Goal: Information Seeking & Learning: Learn about a topic

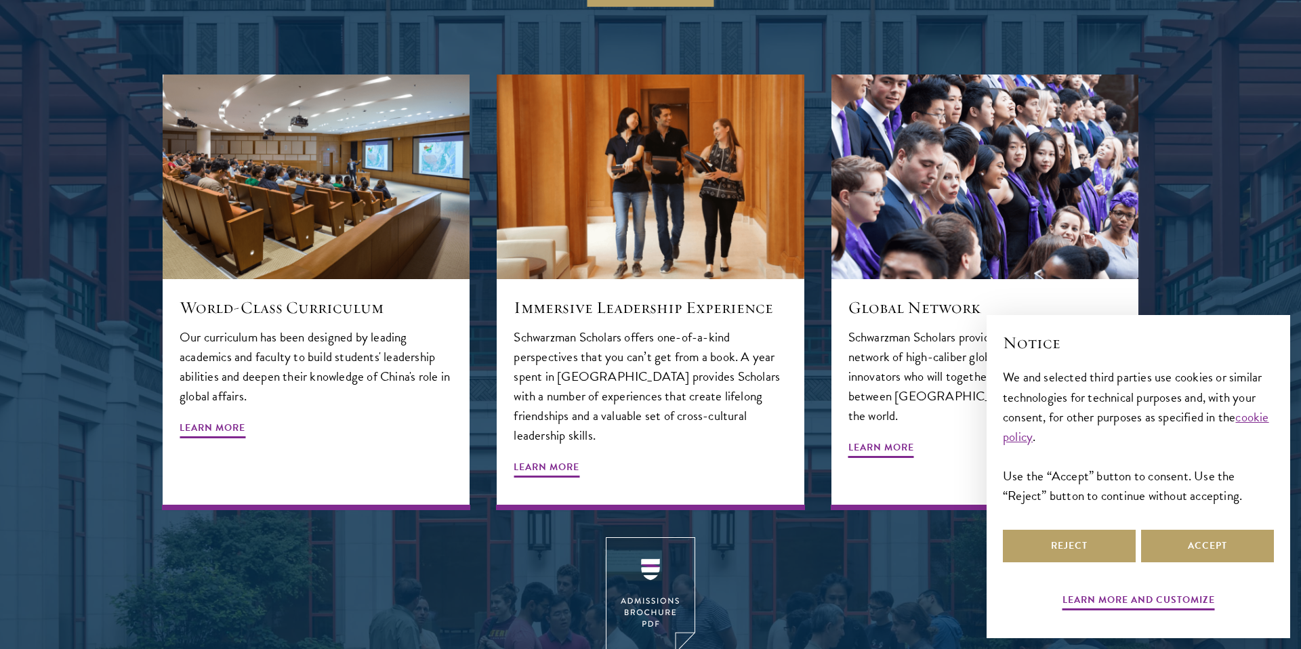
scroll to position [1640, 0]
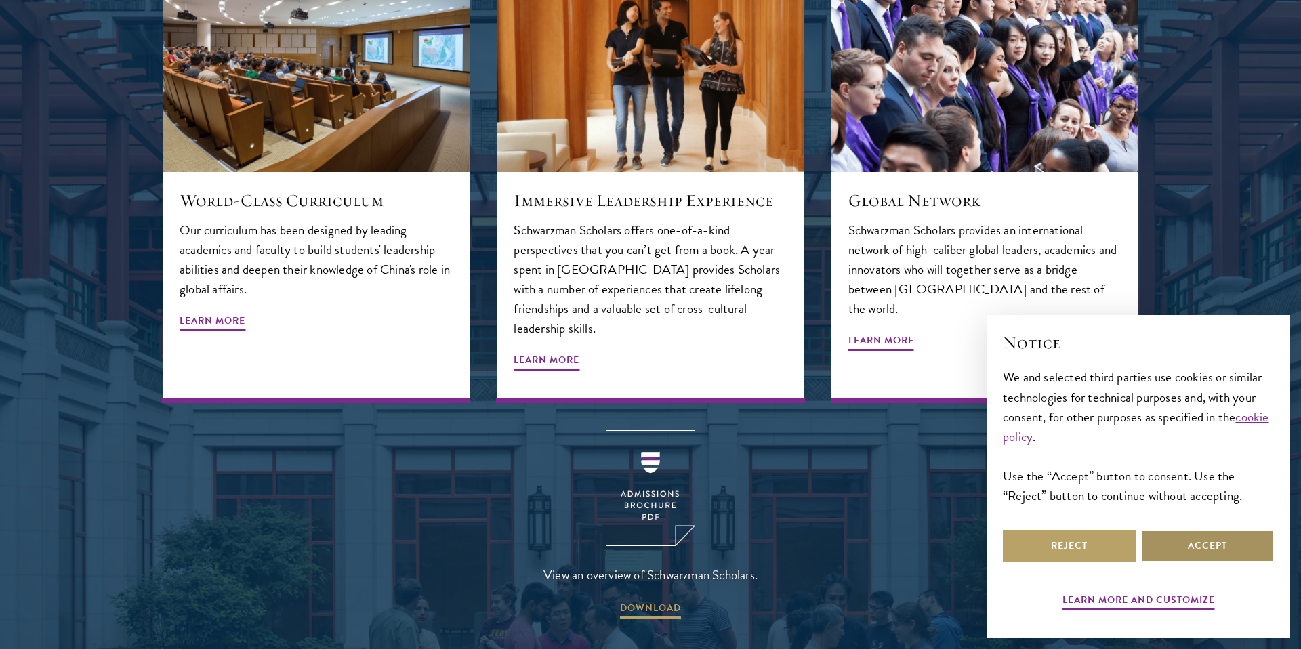
click at [1257, 551] on button "Accept" at bounding box center [1207, 546] width 133 height 33
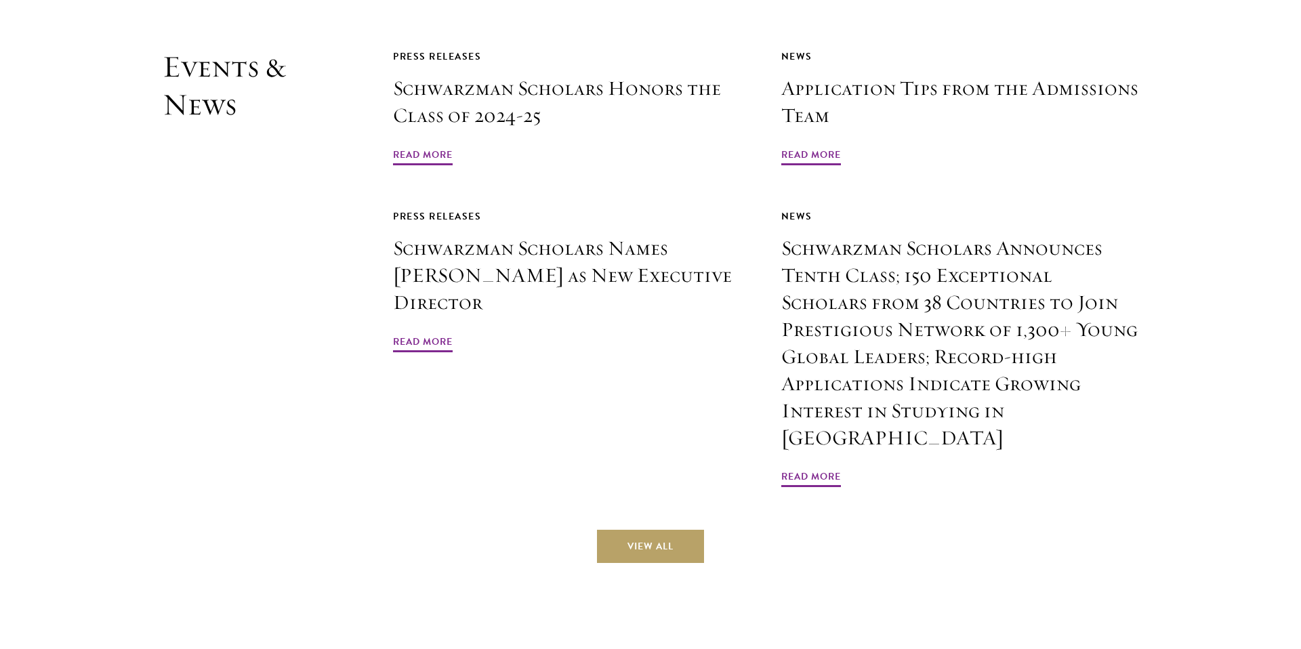
scroll to position [3336, 0]
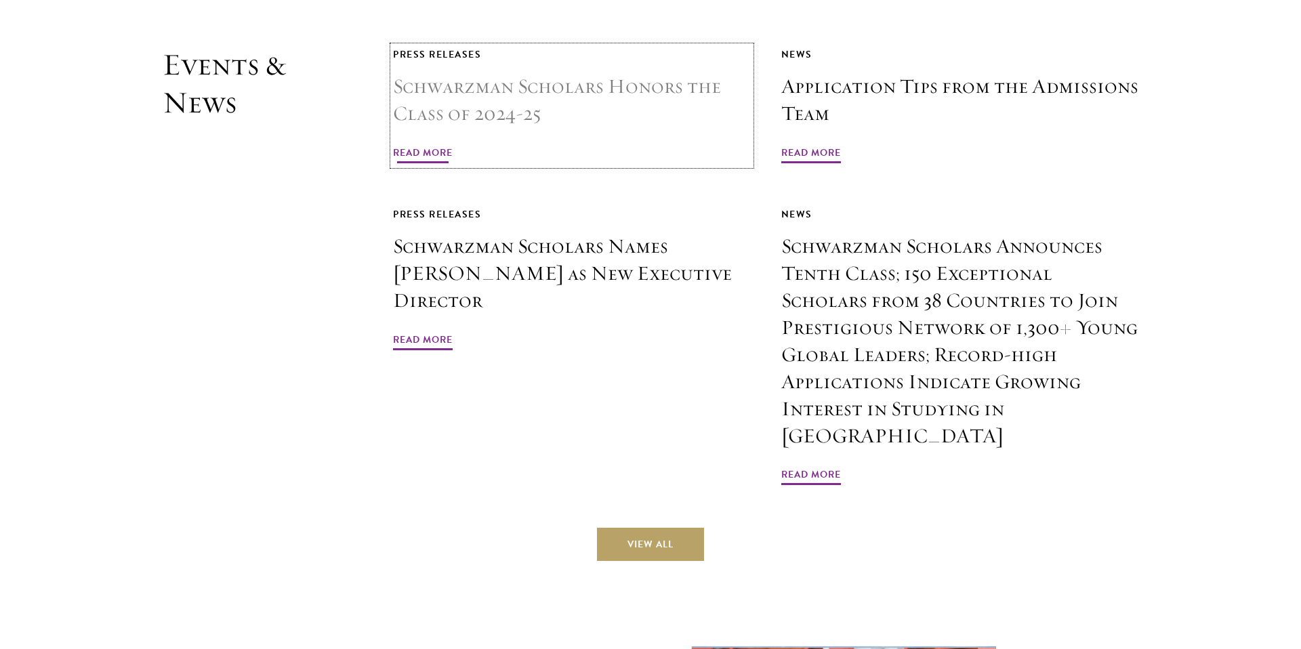
click at [434, 144] on span "Read More" at bounding box center [423, 154] width 60 height 21
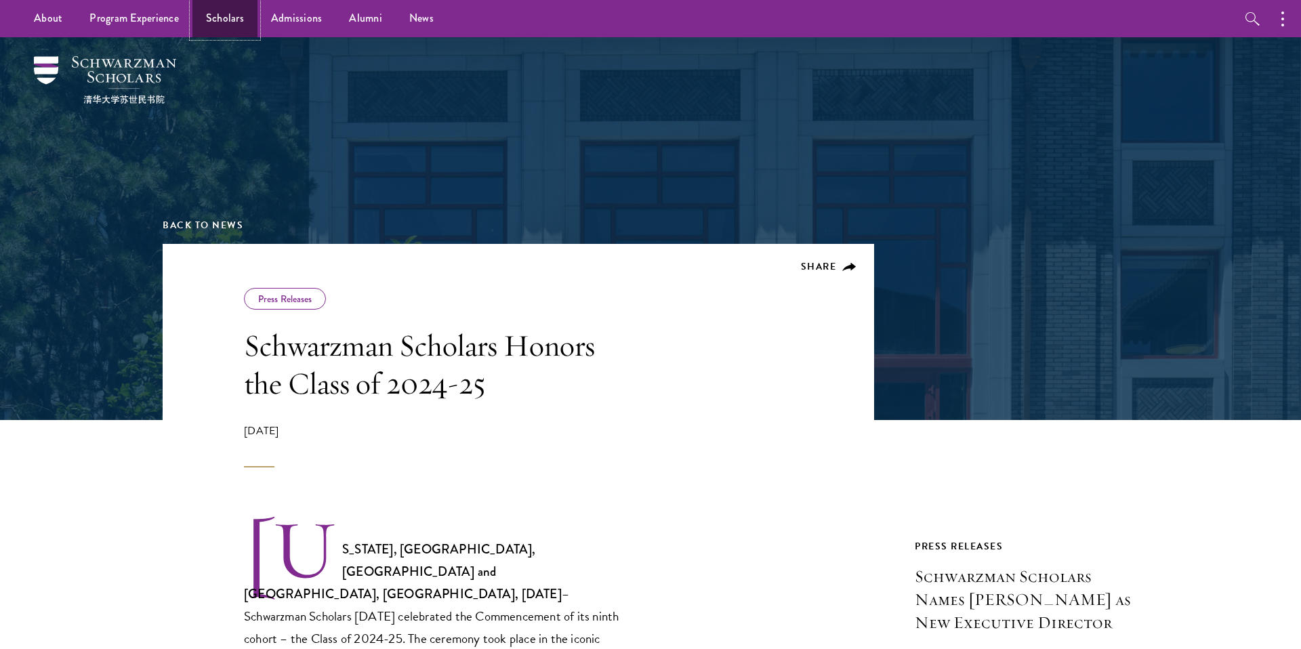
click at [244, 23] on link "Scholars" at bounding box center [225, 18] width 65 height 37
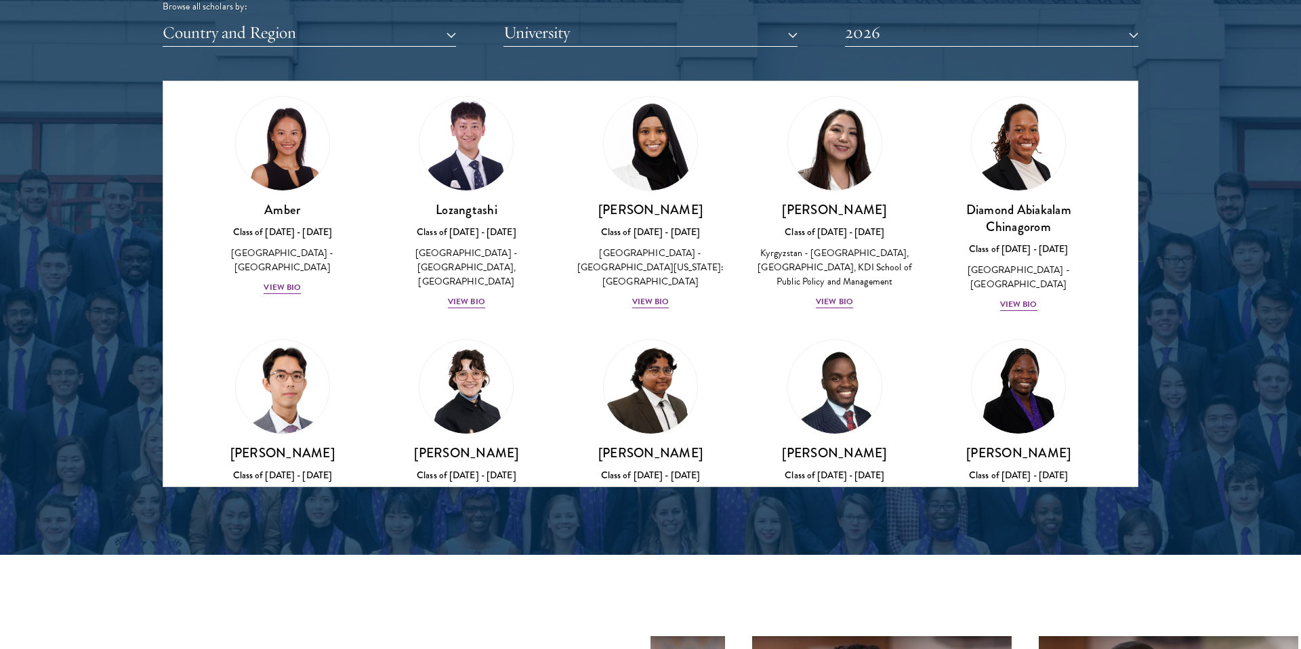
scroll to position [41, 0]
click at [388, 44] on button "Country and Region" at bounding box center [309, 33] width 293 height 28
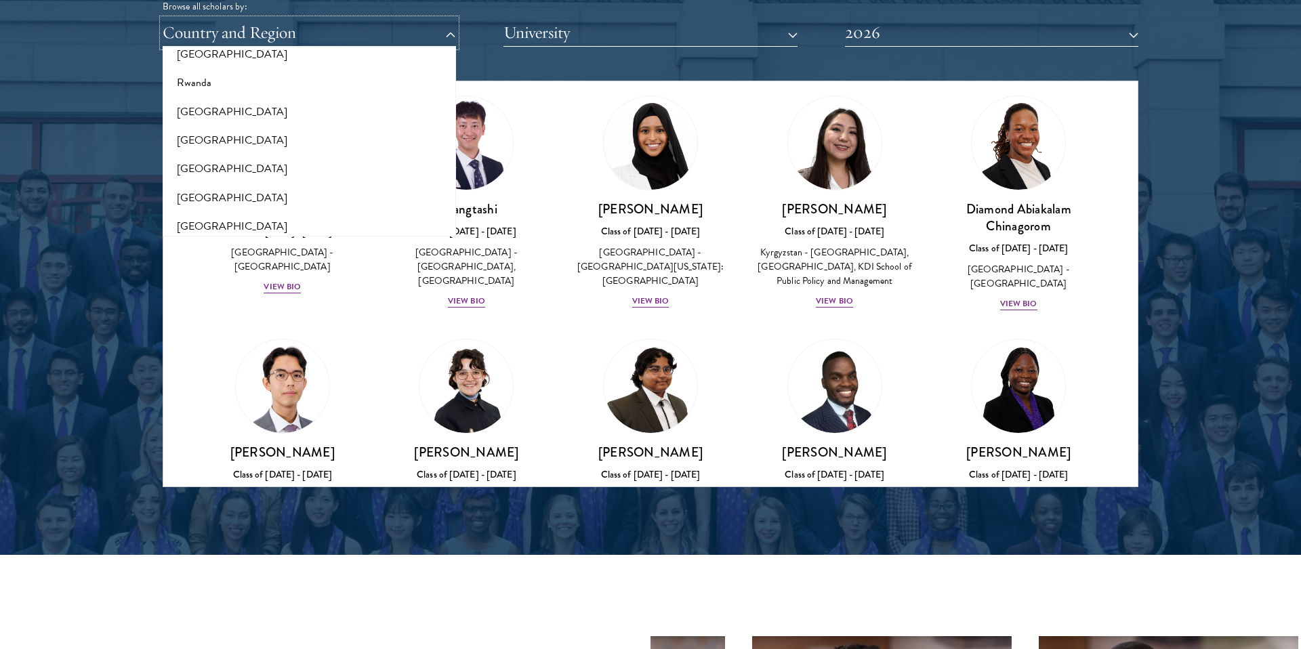
scroll to position [2843, 0]
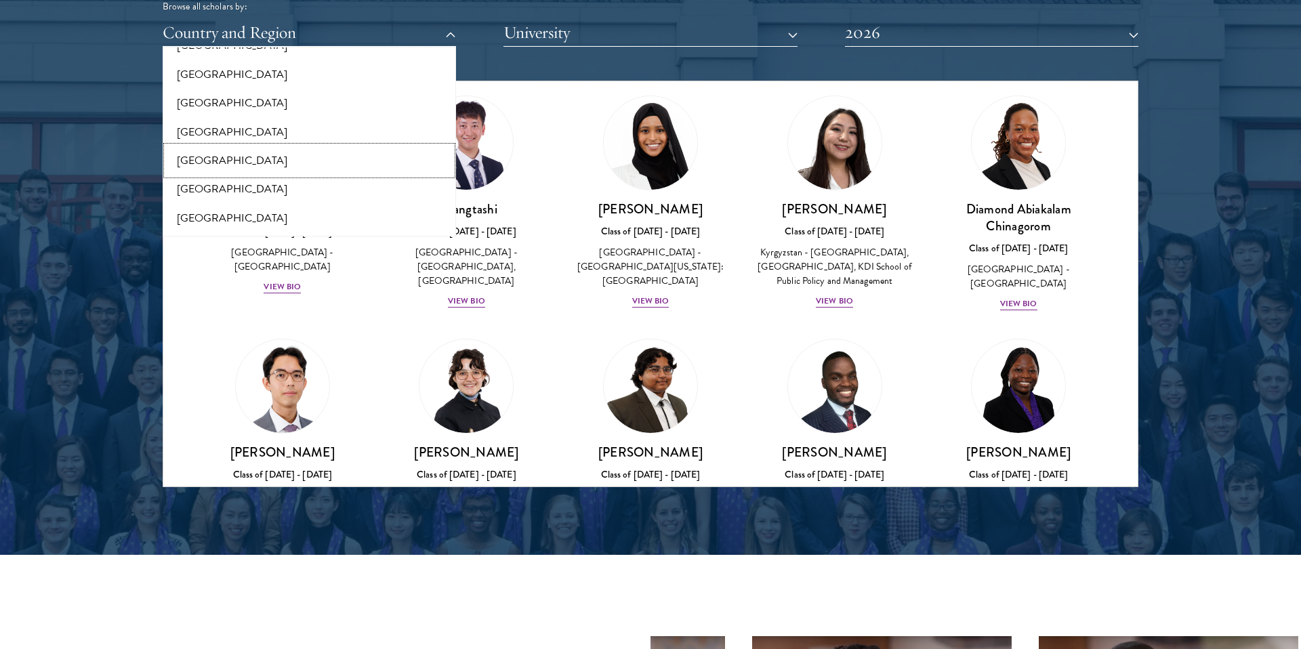
click at [333, 155] on button "[GEOGRAPHIC_DATA]" at bounding box center [309, 160] width 285 height 28
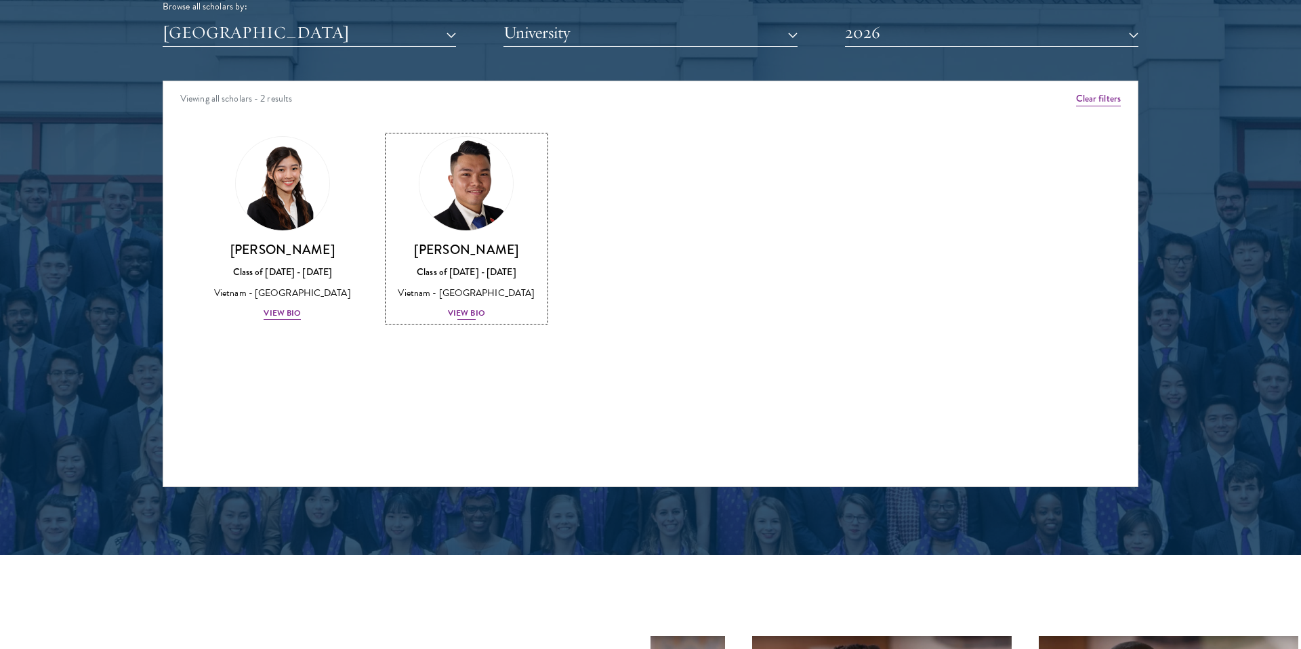
click at [464, 319] on div "View Bio" at bounding box center [466, 313] width 37 height 13
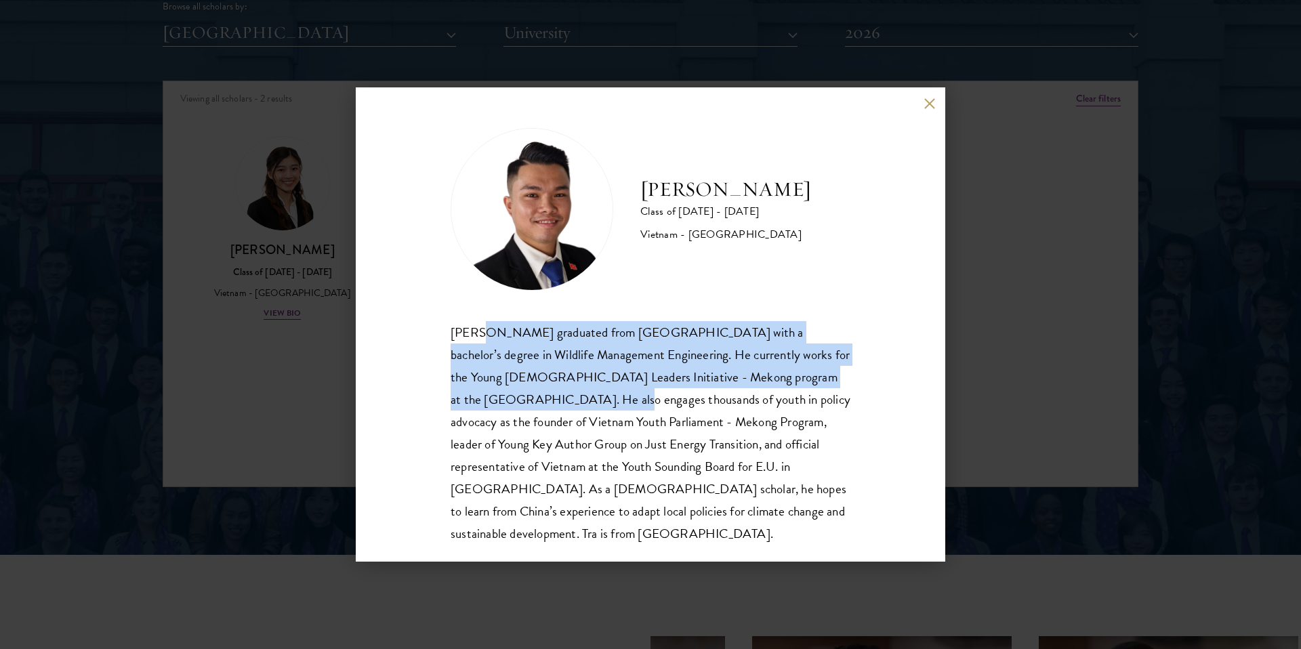
drag, startPoint x: 478, startPoint y: 343, endPoint x: 540, endPoint y: 390, distance: 77.9
click at [543, 390] on div "[PERSON_NAME] graduated from [GEOGRAPHIC_DATA] with a bachelor’s degree in Wild…" at bounding box center [651, 433] width 400 height 224
click at [540, 390] on div "[PERSON_NAME] graduated from [GEOGRAPHIC_DATA] with a bachelor’s degree in Wild…" at bounding box center [651, 433] width 400 height 224
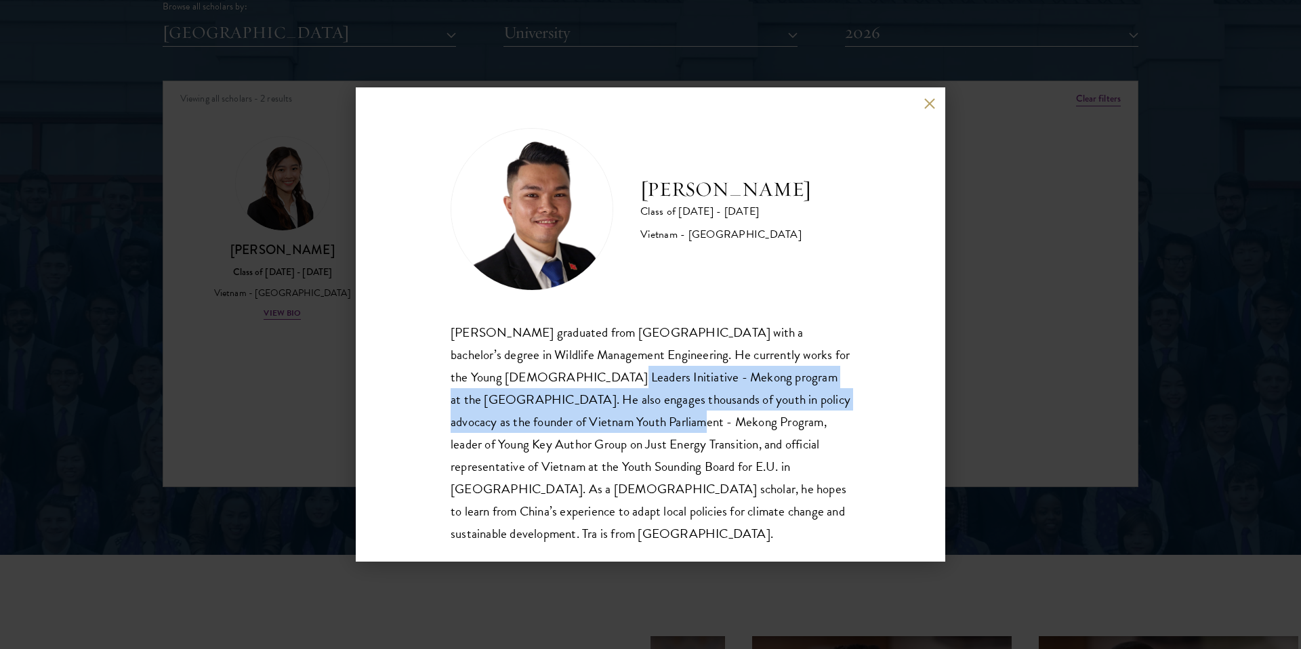
drag, startPoint x: 531, startPoint y: 369, endPoint x: 601, endPoint y: 432, distance: 94.0
click at [601, 432] on div "[PERSON_NAME] graduated from [GEOGRAPHIC_DATA] with a bachelor’s degree in Wild…" at bounding box center [651, 433] width 400 height 224
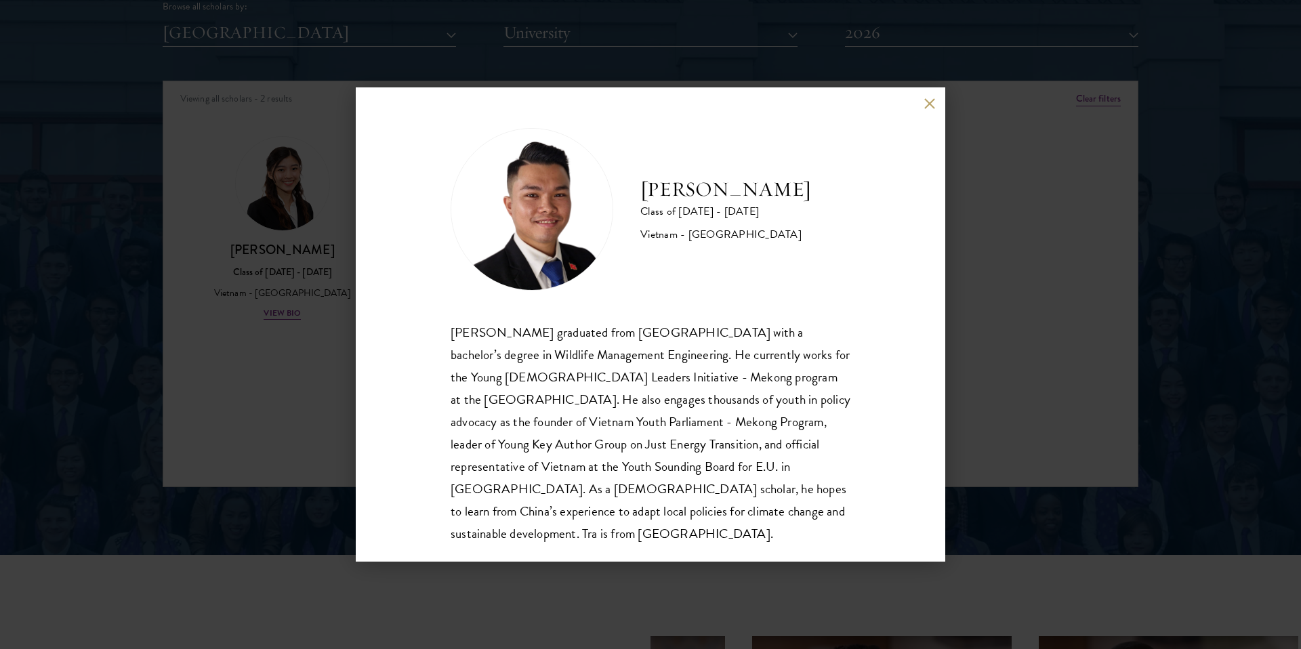
click at [321, 275] on div "[PERSON_NAME] Class of [DATE] - [DATE] [GEOGRAPHIC_DATA] - [GEOGRAPHIC_DATA] [P…" at bounding box center [650, 324] width 1301 height 649
